Goal: Information Seeking & Learning: Learn about a topic

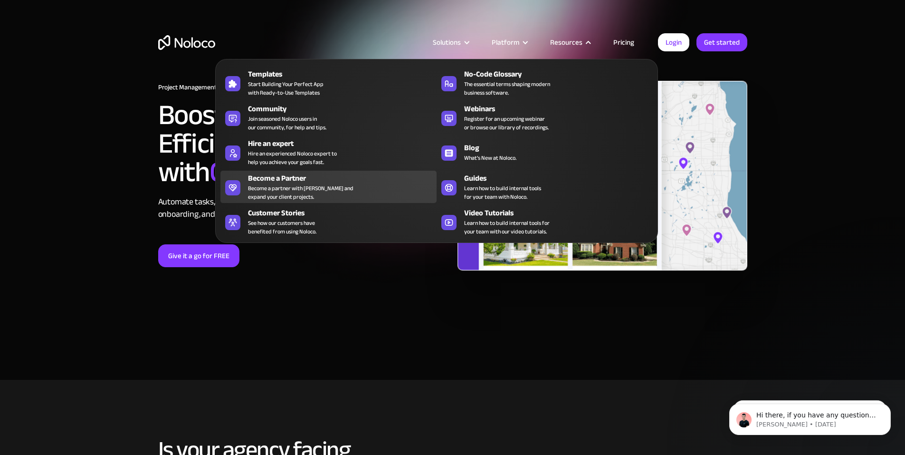
click at [330, 193] on div "Become a Partner Become a partner with Noloco and expand your client projects." at bounding box center [340, 187] width 184 height 29
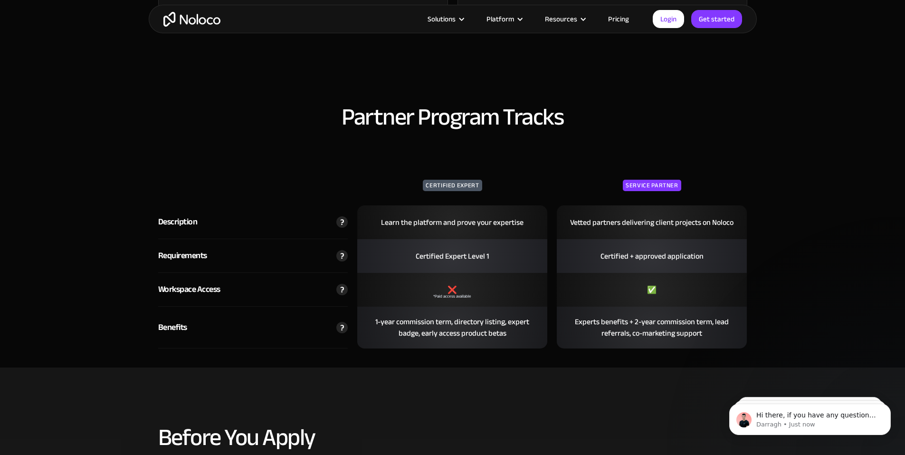
scroll to position [1426, 0]
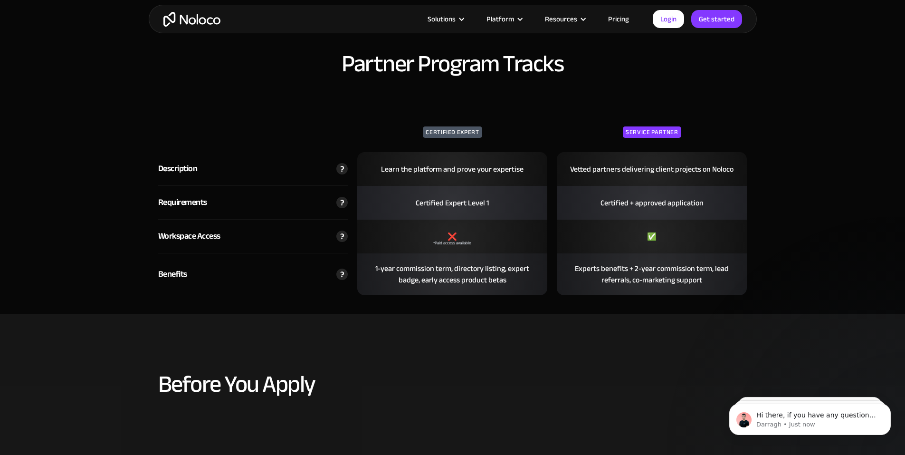
click at [342, 235] on img at bounding box center [341, 236] width 11 height 11
click at [346, 168] on img at bounding box center [341, 168] width 11 height 11
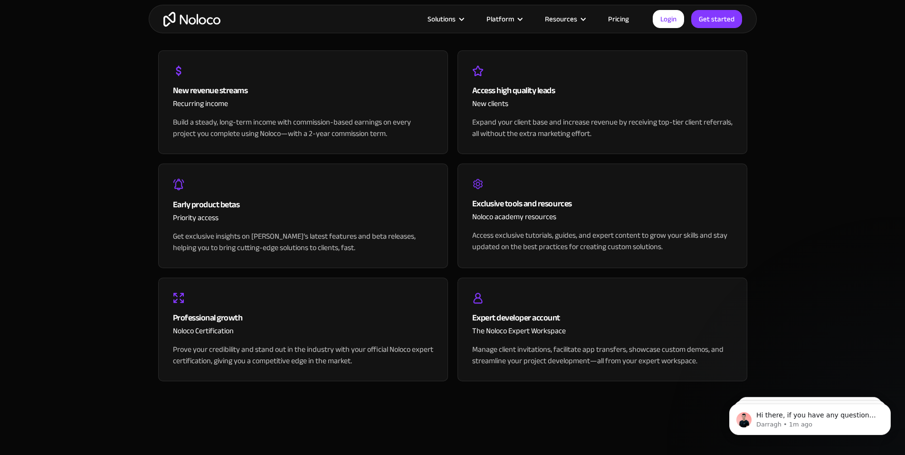
scroll to position [990, 0]
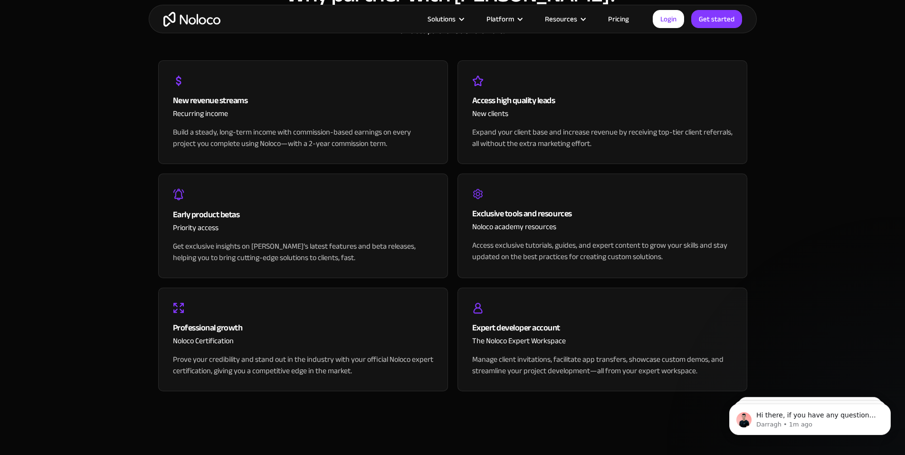
click at [622, 26] on div "Solutions Use Cases Business Types Project Management Keep track of customers, …" at bounding box center [453, 19] width 608 height 29
click at [622, 21] on link "Pricing" at bounding box center [618, 19] width 45 height 12
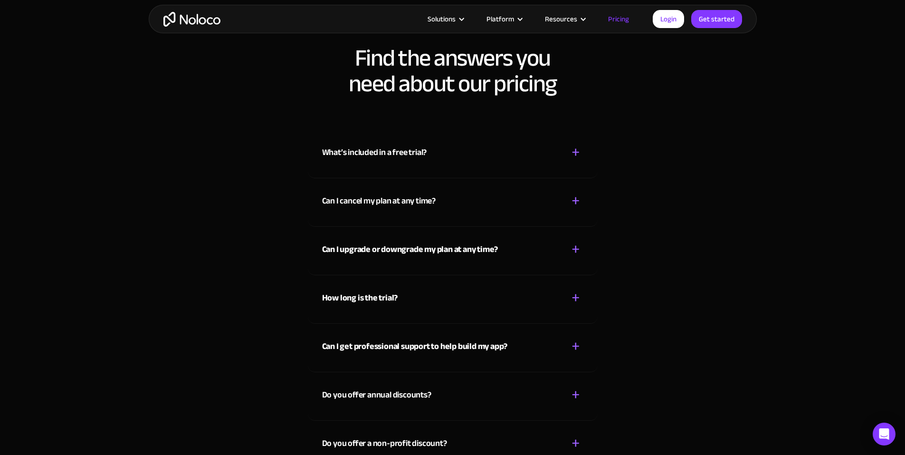
scroll to position [4278, 0]
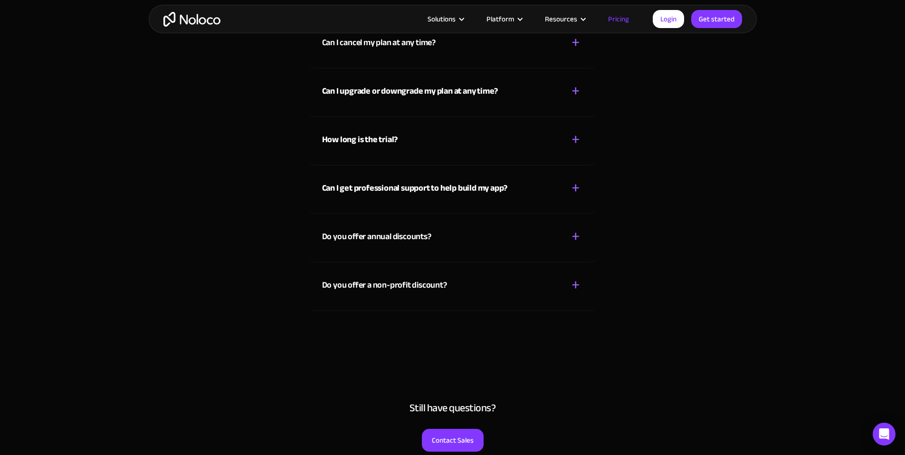
click at [577, 132] on div "+" at bounding box center [576, 139] width 9 height 17
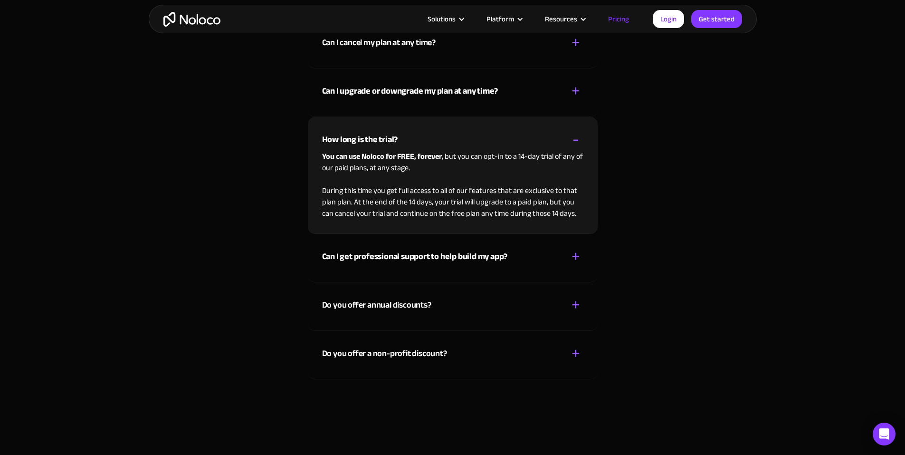
click at [577, 132] on div "-" at bounding box center [576, 139] width 7 height 17
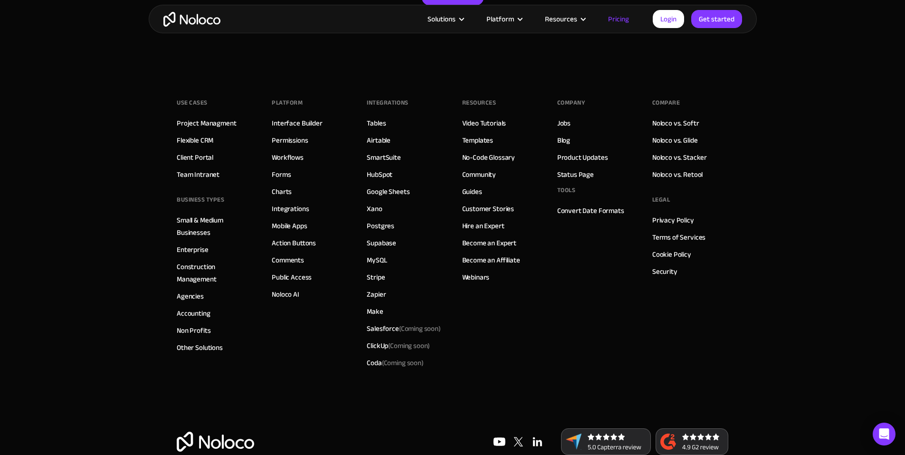
scroll to position [4748, 0]
